Goal: Transaction & Acquisition: Purchase product/service

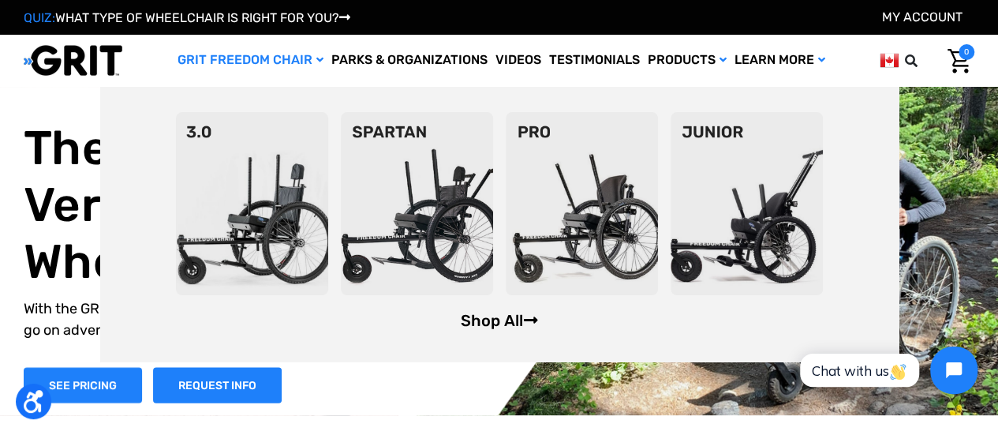
click at [492, 327] on link "Shop All" at bounding box center [498, 320] width 77 height 19
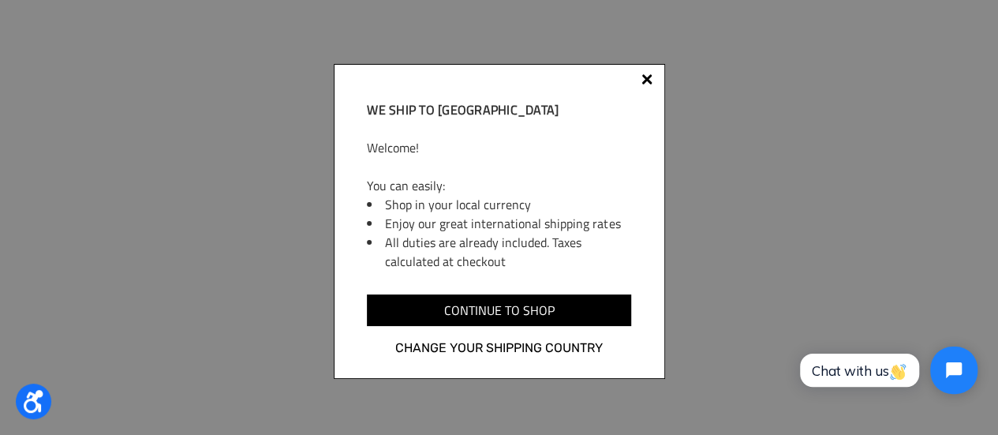
click at [648, 77] on div at bounding box center [646, 78] width 11 height 11
